Goal: Obtain resource: Obtain resource

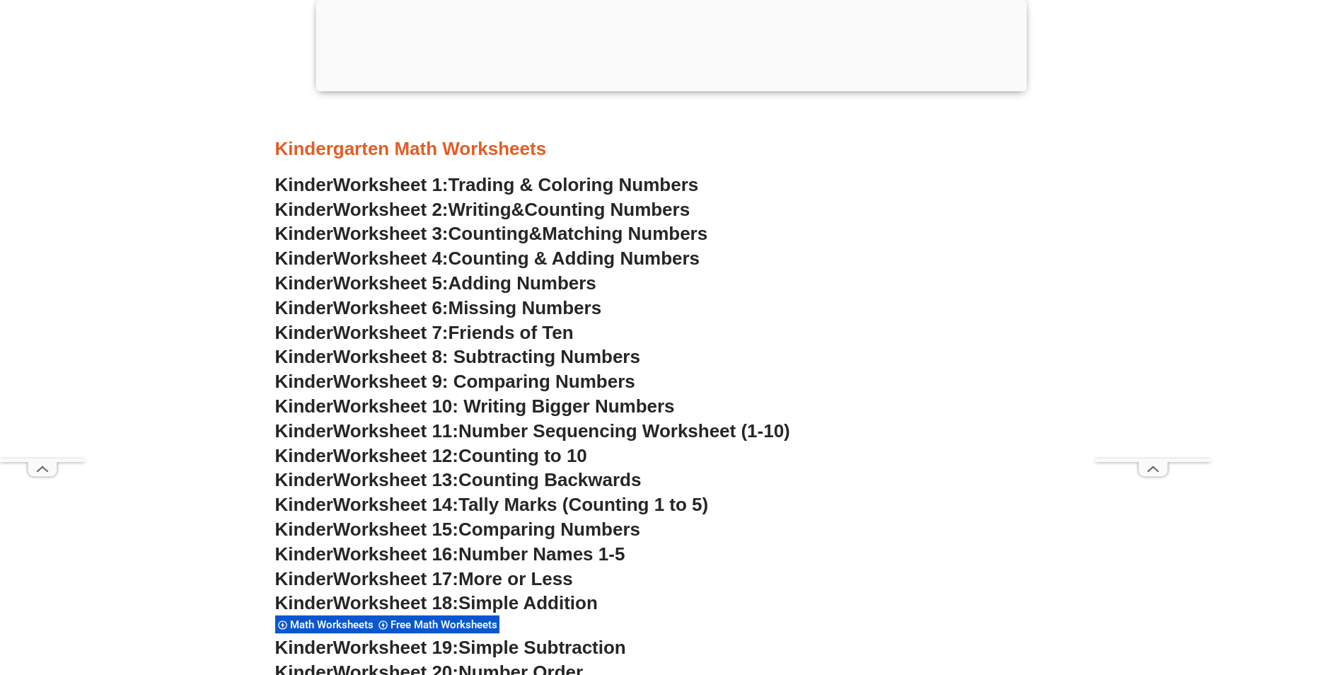
scroll to position [707, 0]
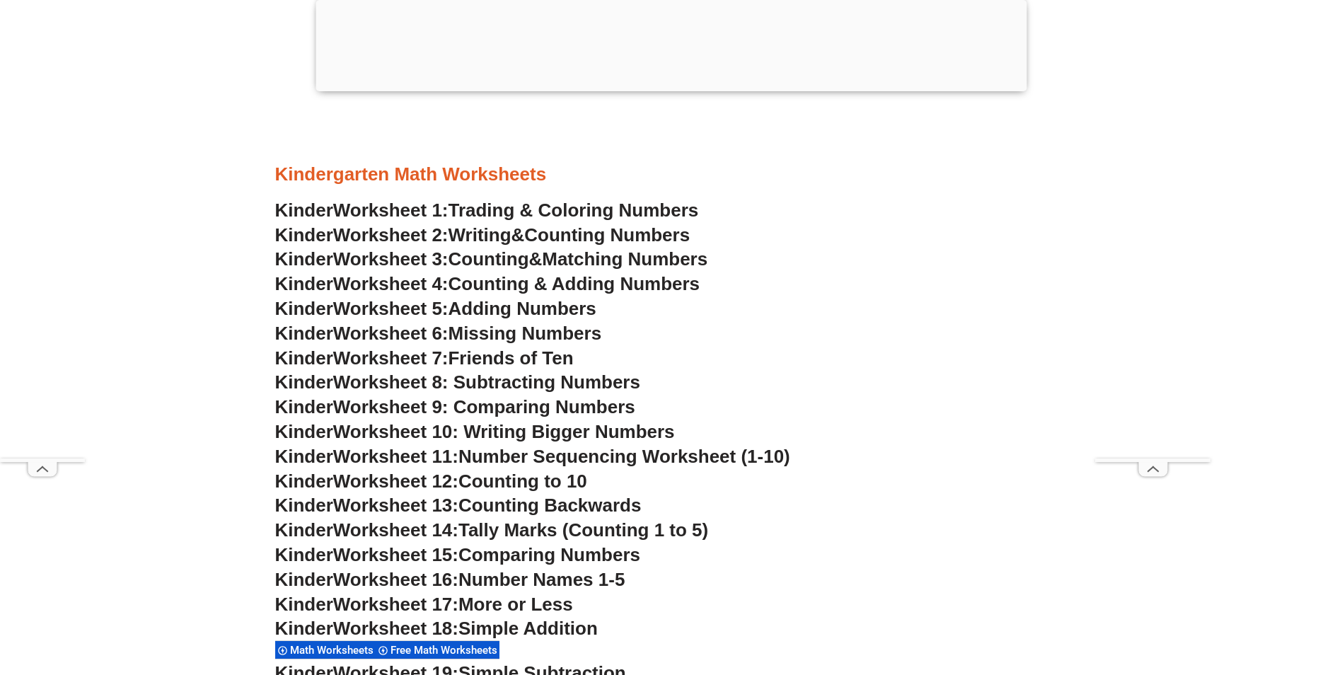
click at [588, 204] on span "Trading & Coloring Numbers" at bounding box center [574, 210] width 250 height 21
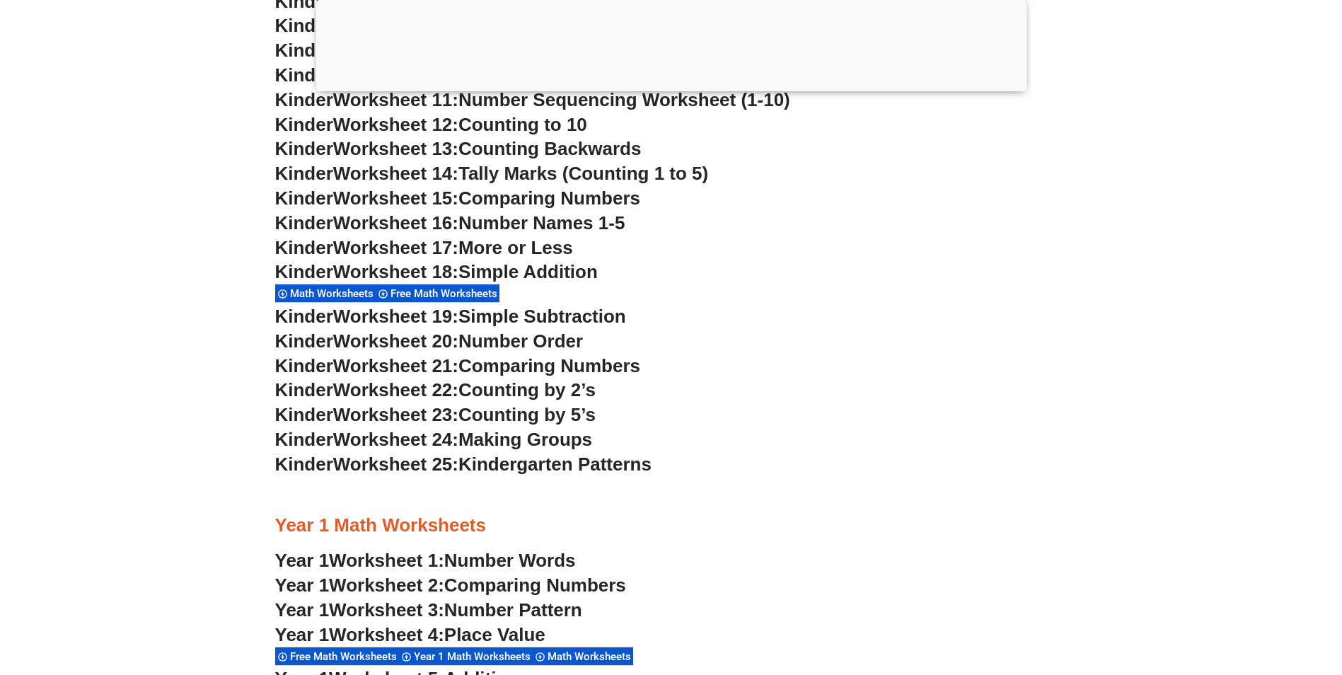
scroll to position [566, 0]
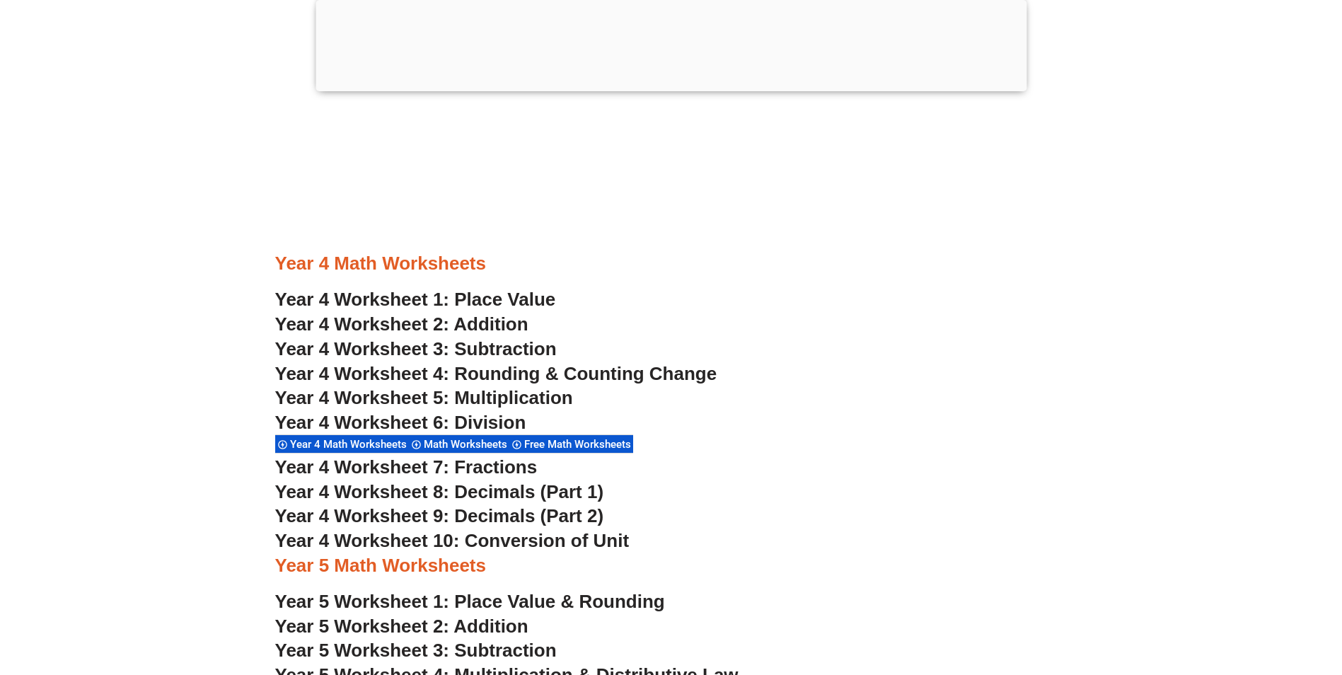
scroll to position [2618, 0]
click at [877, 451] on div "Year 4 Worksheet 6: Division Year 4 Math Worksheets Math Worksheets Free Math W…" at bounding box center [671, 432] width 792 height 44
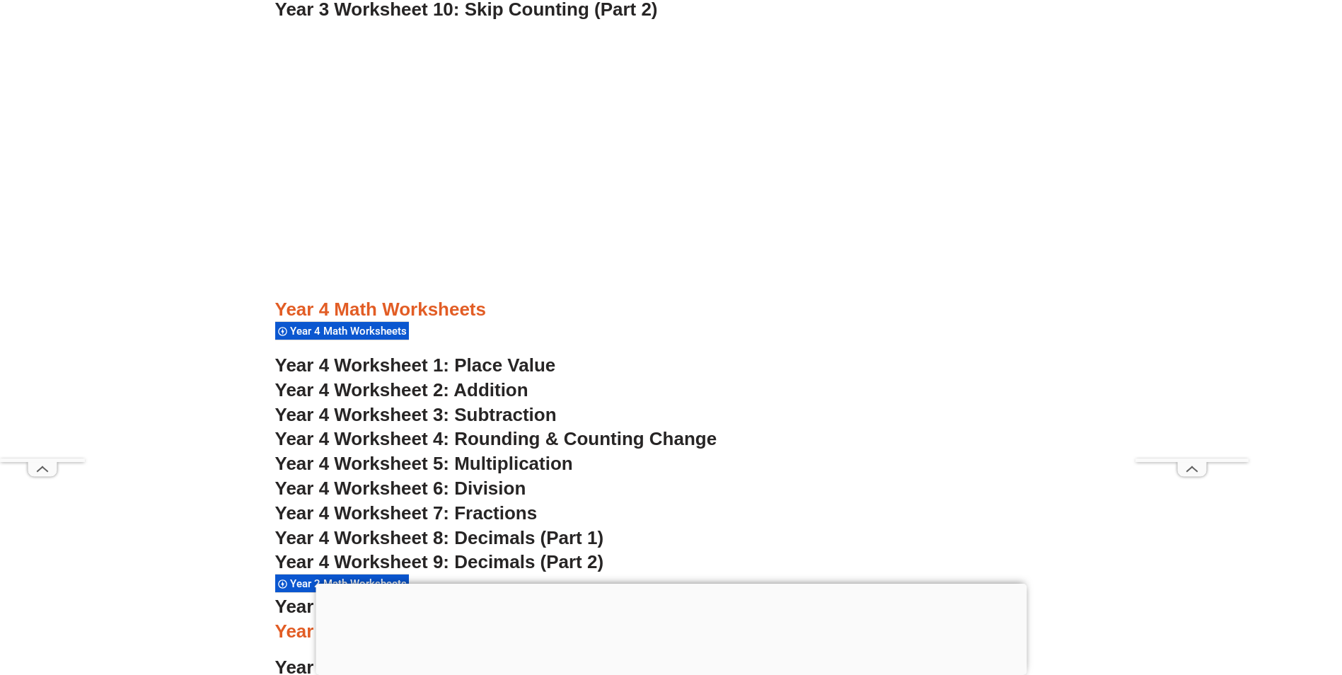
scroll to position [2618, 0]
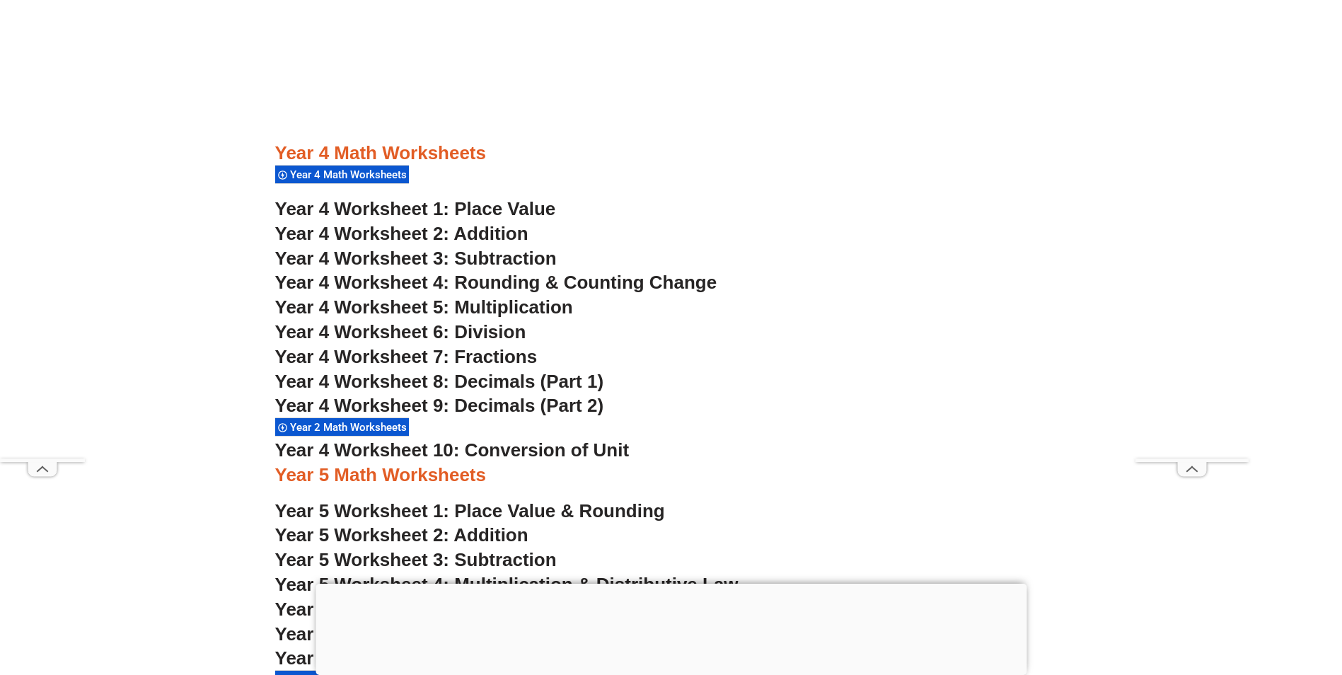
click at [523, 213] on span "Year 4 Worksheet 1: Place Value" at bounding box center [415, 208] width 281 height 21
click at [497, 231] on span "Year 4 Worksheet 2: Addition" at bounding box center [401, 233] width 253 height 21
click at [523, 277] on span "Year 4 Worksheet 4: Rounding & Counting Change" at bounding box center [496, 282] width 442 height 21
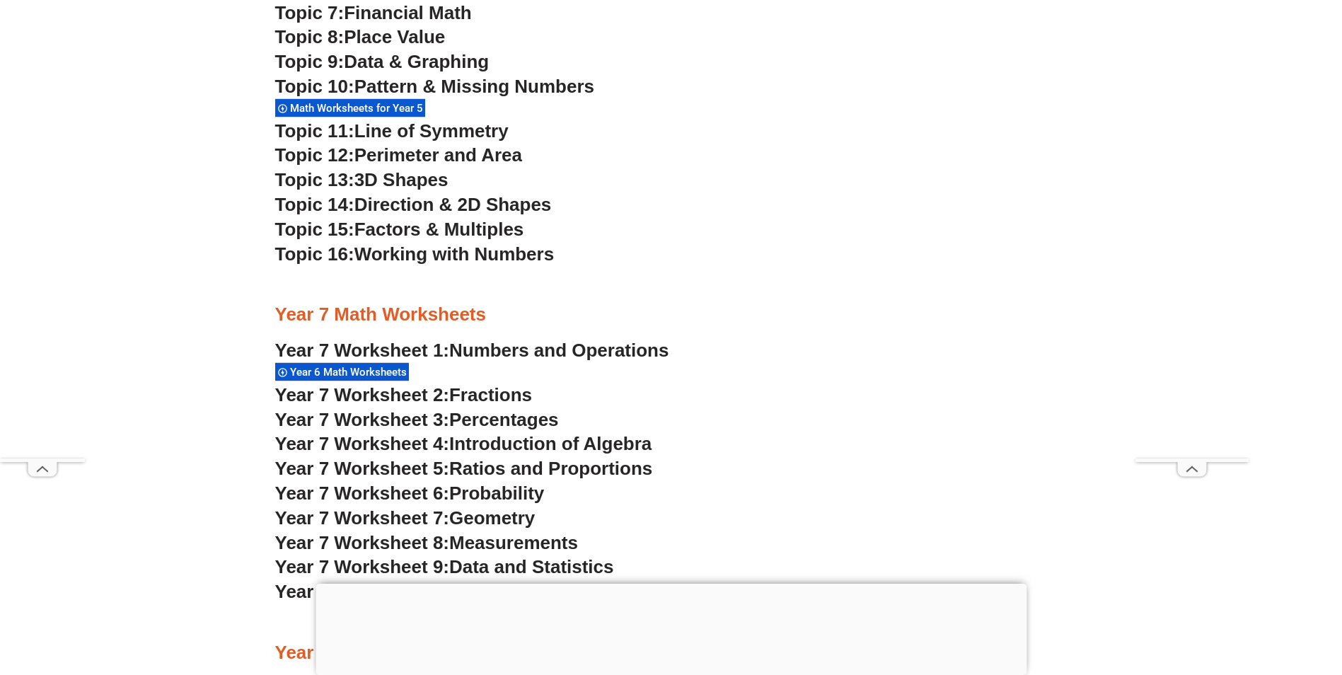
scroll to position [4245, 0]
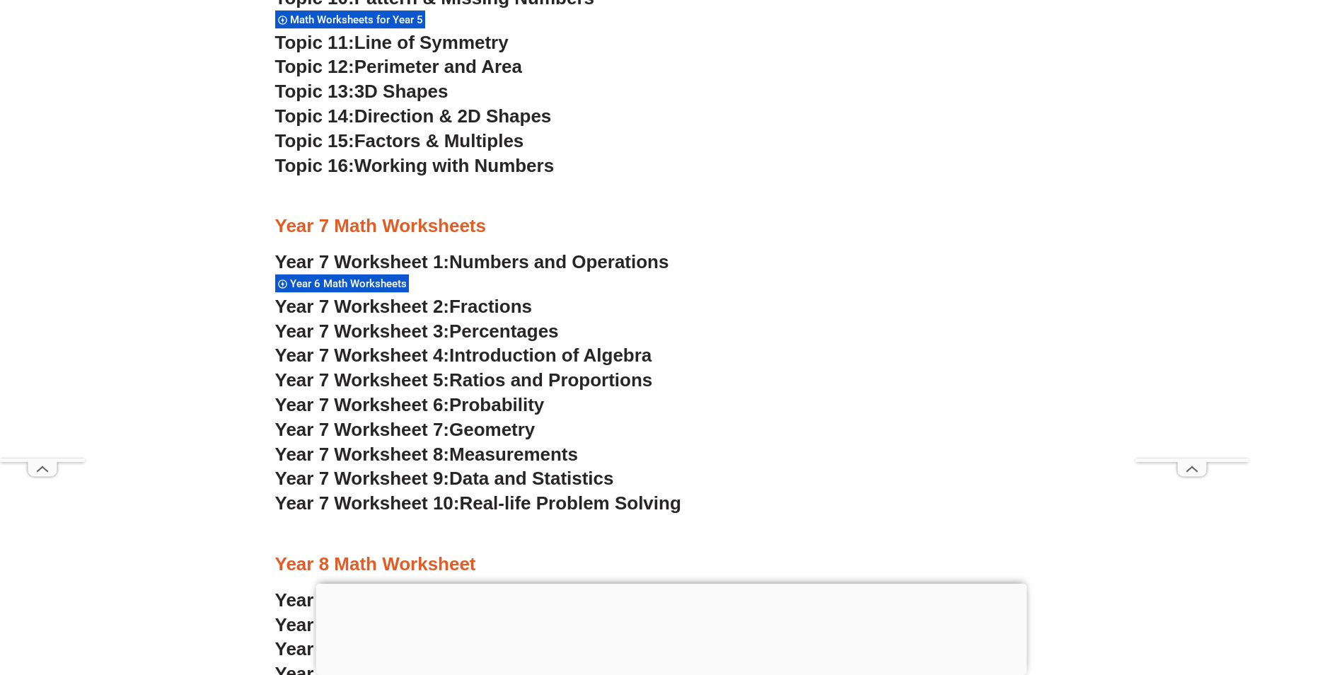
click at [519, 309] on span "Fractions" at bounding box center [490, 306] width 83 height 21
click at [571, 357] on span "Introduction of Algebra" at bounding box center [550, 355] width 202 height 21
click at [620, 383] on span "Ratios and Proportions" at bounding box center [550, 379] width 203 height 21
click at [529, 405] on span "Probability" at bounding box center [496, 404] width 95 height 21
click at [518, 428] on span "Geometry" at bounding box center [492, 429] width 86 height 21
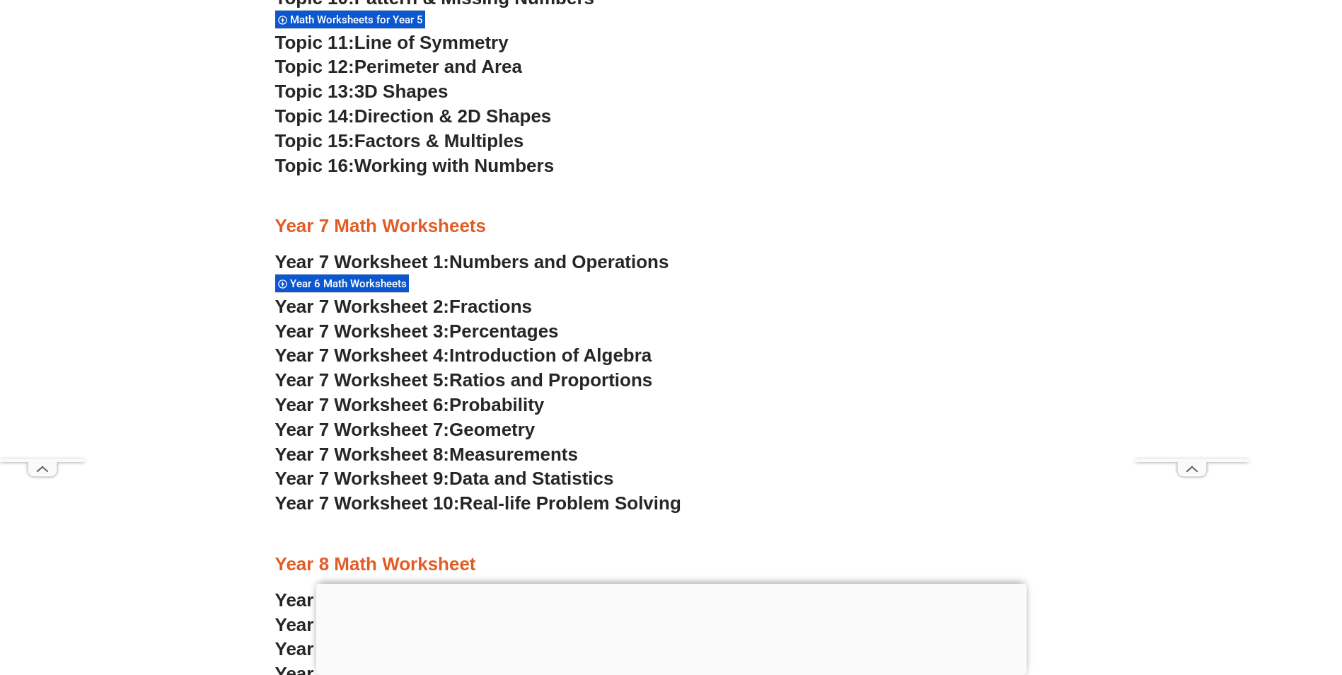
click at [570, 451] on span "Measurements" at bounding box center [513, 454] width 129 height 21
